Goal: Learn about a topic

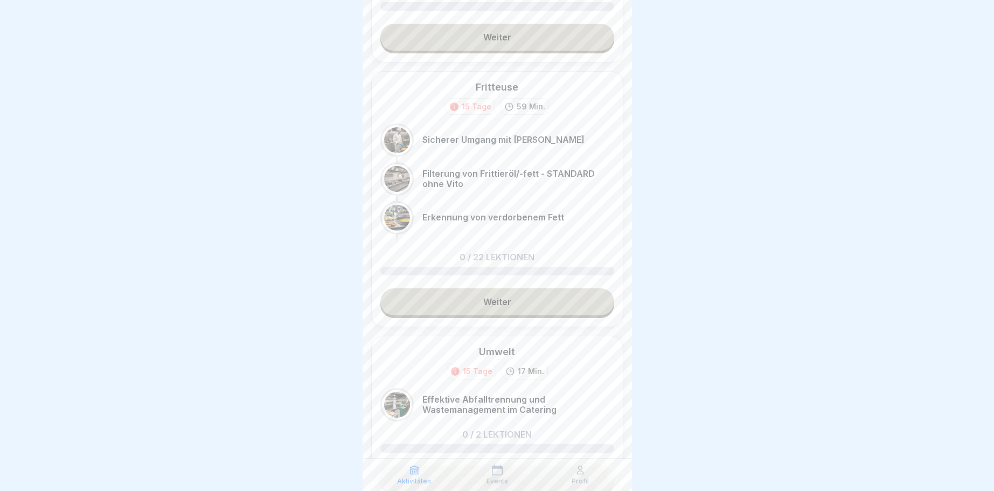
scroll to position [539, 0]
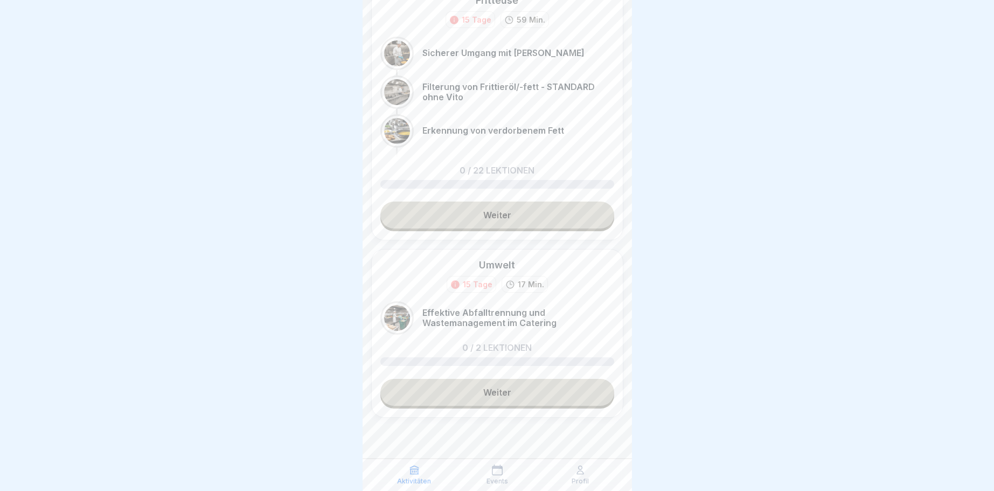
click at [498, 390] on link "Weiter" at bounding box center [497, 392] width 234 height 27
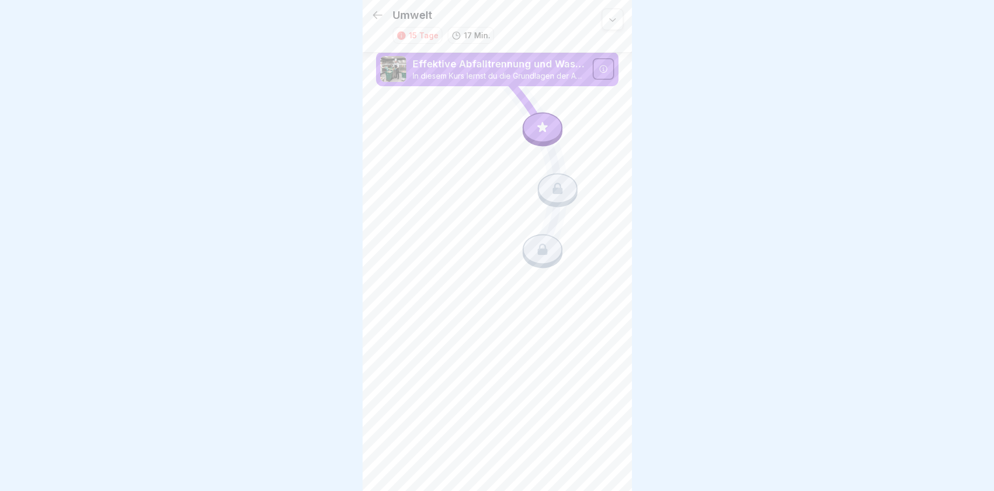
click at [709, 292] on div at bounding box center [497, 245] width 994 height 491
click at [374, 16] on icon at bounding box center [378, 15] width 10 height 8
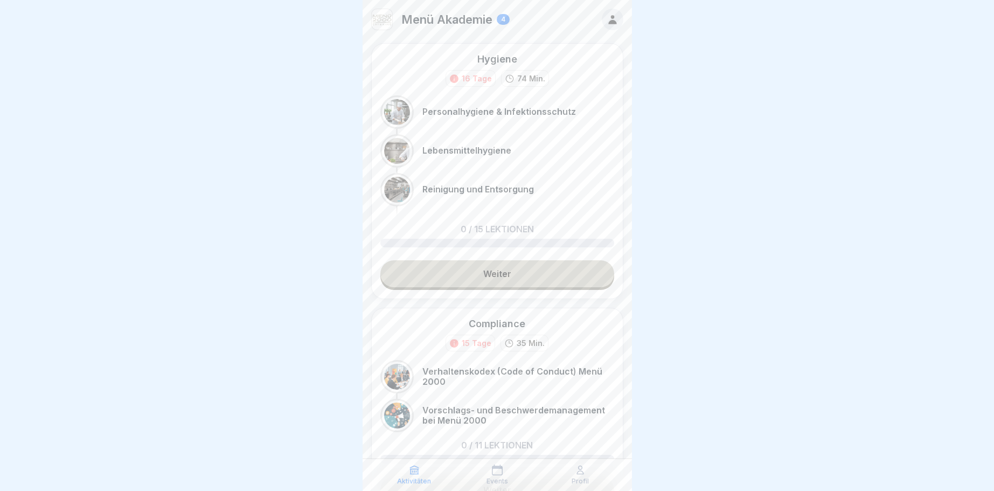
click at [495, 441] on p "0 / 11 Lektionen" at bounding box center [497, 445] width 72 height 9
click at [491, 320] on div "Compliance" at bounding box center [497, 323] width 57 height 13
click at [577, 347] on div "Compliance 15 Tage 35 Min." at bounding box center [497, 334] width 234 height 34
drag, startPoint x: 542, startPoint y: 393, endPoint x: 548, endPoint y: 392, distance: 5.9
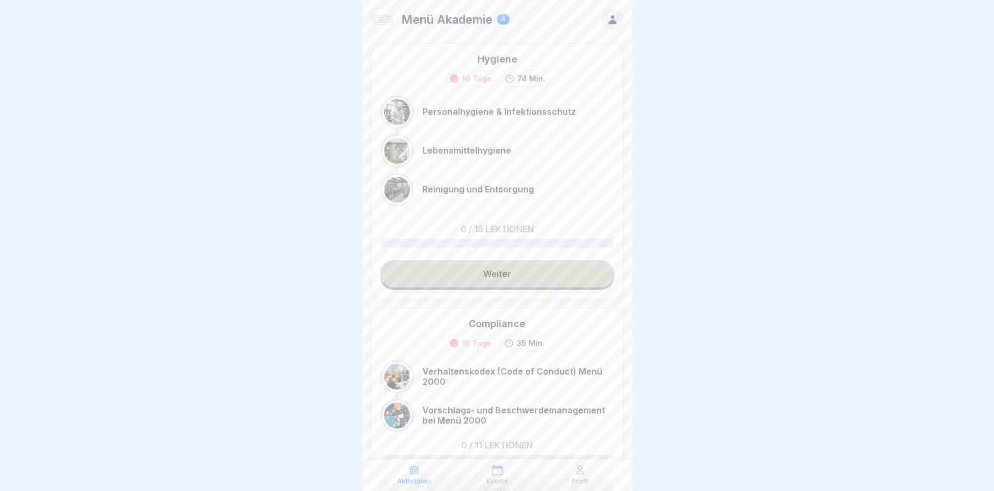
click at [548, 392] on div "Verhaltenskodex (Code of Conduct) Menü 2000" at bounding box center [497, 376] width 234 height 33
